Goal: Task Accomplishment & Management: Complete application form

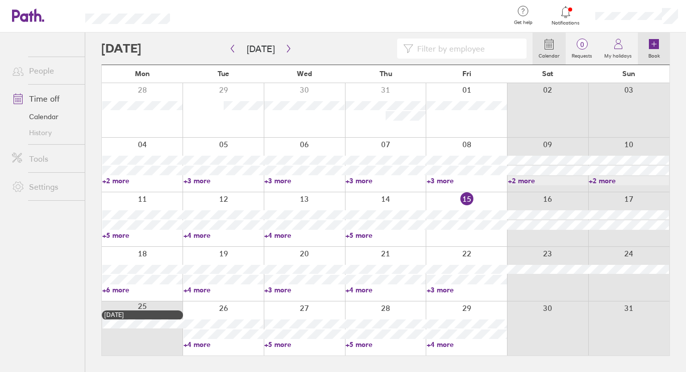
click at [656, 45] on icon at bounding box center [654, 44] width 10 height 10
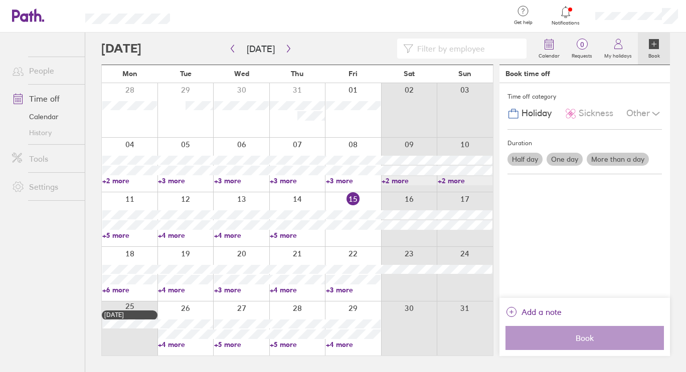
click at [605, 109] on span "Sickness" at bounding box center [595, 113] width 35 height 11
click at [570, 160] on label "One day" at bounding box center [564, 159] width 36 height 13
click at [0, 0] on input "One day" at bounding box center [0, 0] width 0 height 0
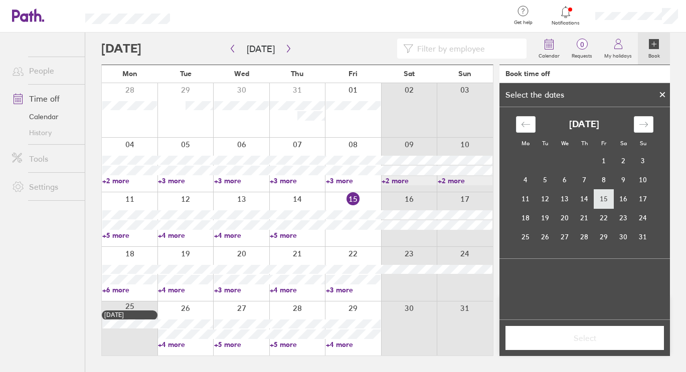
click at [605, 196] on td "15" at bounding box center [604, 198] width 20 height 19
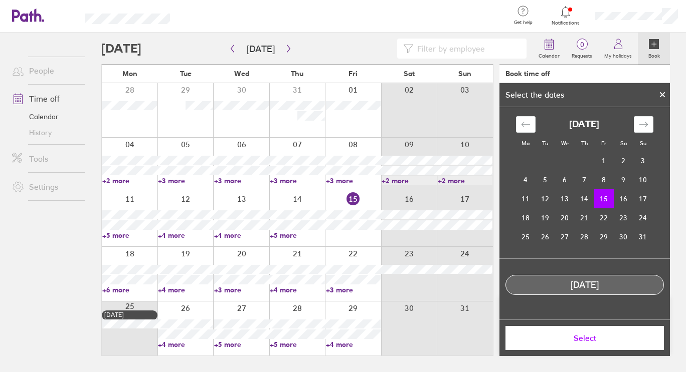
click at [604, 336] on span "Select" at bounding box center [584, 338] width 144 height 9
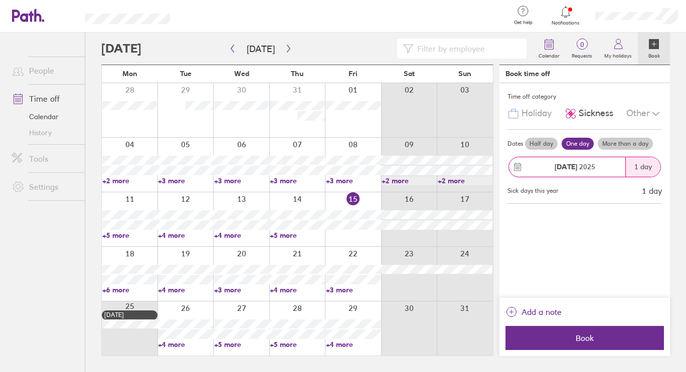
click at [604, 336] on span "Book" at bounding box center [584, 338] width 144 height 9
